Goal: Navigation & Orientation: Find specific page/section

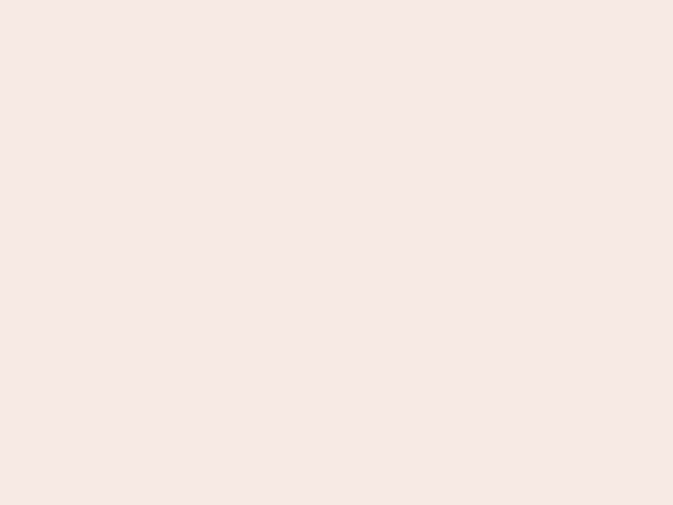
click at [336, 252] on nb-app "Almost there Thank you for registering for Newbook. Your account is under revie…" at bounding box center [336, 252] width 673 height 505
click at [336, 0] on nb-app "Almost there Thank you for registering for Newbook. Your account is under revie…" at bounding box center [336, 252] width 673 height 505
click at [360, 0] on nb-app "Almost there Thank you for registering for Newbook. Your account is under revie…" at bounding box center [336, 252] width 673 height 505
click at [336, 252] on nb-app "Almost there Thank you for registering for Newbook. Your account is under revie…" at bounding box center [336, 252] width 673 height 505
click at [336, 0] on nb-app "Almost there Thank you for registering for Newbook. Your account is under revie…" at bounding box center [336, 252] width 673 height 505
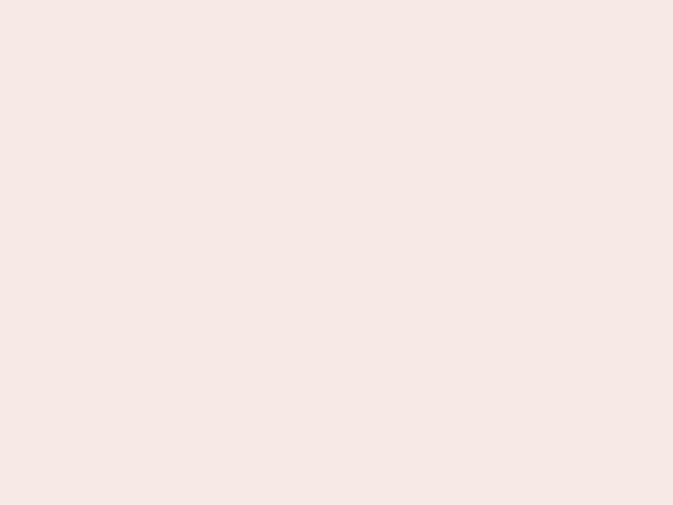
click at [235, 0] on nb-app "Almost there Thank you for registering for Newbook. Your account is under revie…" at bounding box center [336, 252] width 673 height 505
click at [336, 252] on nb-app "Almost there Thank you for registering for Newbook. Your account is under revie…" at bounding box center [336, 252] width 673 height 505
click at [336, 0] on nb-app "Almost there Thank you for registering for Newbook. Your account is under revie…" at bounding box center [336, 252] width 673 height 505
click at [235, 0] on nb-app "Almost there Thank you for registering for Newbook. Your account is under revie…" at bounding box center [336, 252] width 673 height 505
click at [336, 252] on nb-app "Almost there Thank you for registering for Newbook. Your account is under revie…" at bounding box center [336, 252] width 673 height 505
